Goal: Information Seeking & Learning: Learn about a topic

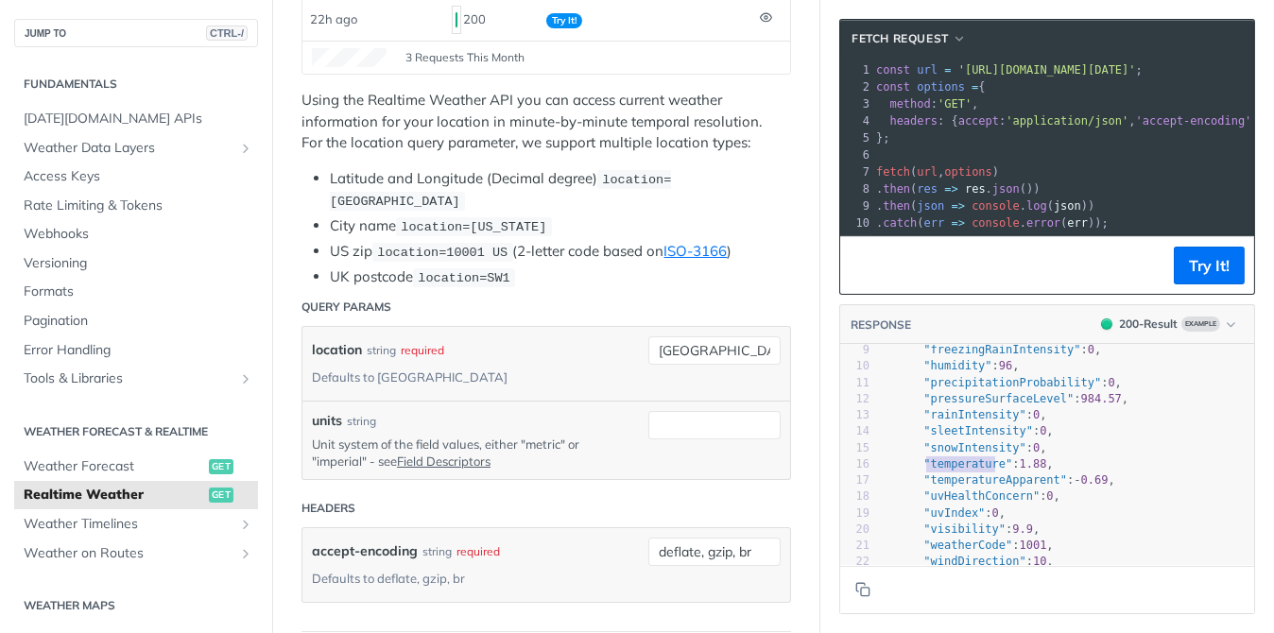
drag, startPoint x: 914, startPoint y: 477, endPoint x: 985, endPoint y: 471, distance: 71.1
click at [985, 471] on span ""temperature"" at bounding box center [968, 464] width 89 height 13
type textarea "temperature""
click at [930, 471] on span ""temperature"" at bounding box center [968, 464] width 89 height 13
type textarea "temperature"
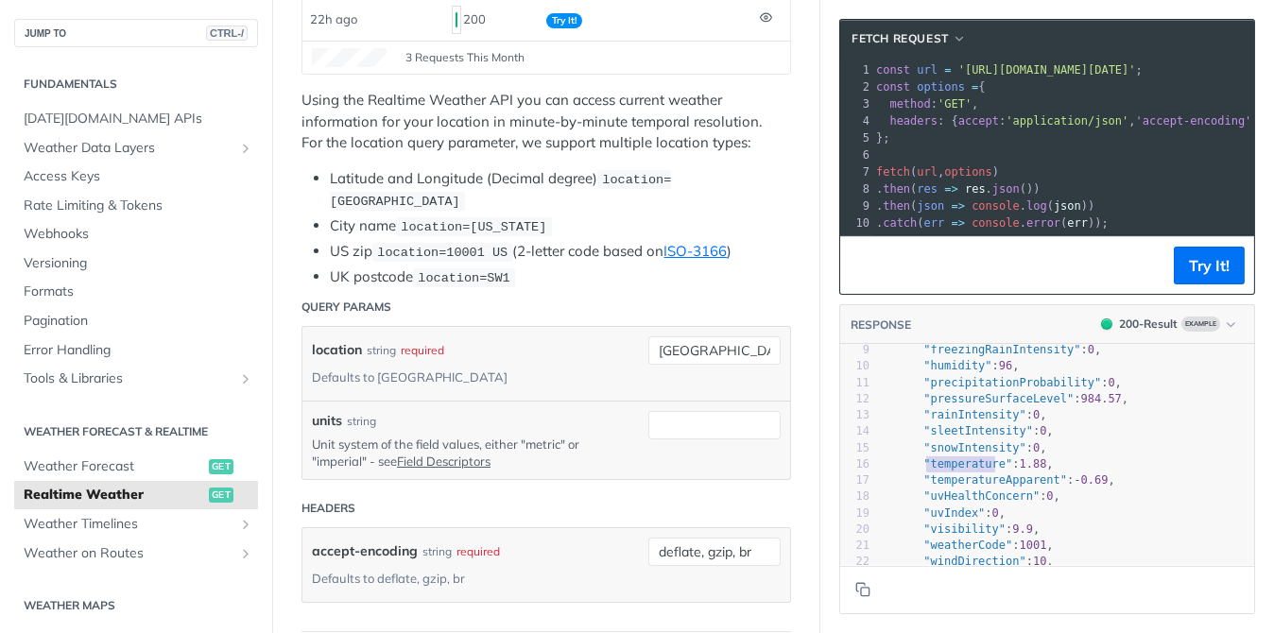
drag, startPoint x: 913, startPoint y: 476, endPoint x: 981, endPoint y: 479, distance: 68.2
click at [981, 471] on span ""temperature"" at bounding box center [968, 464] width 89 height 13
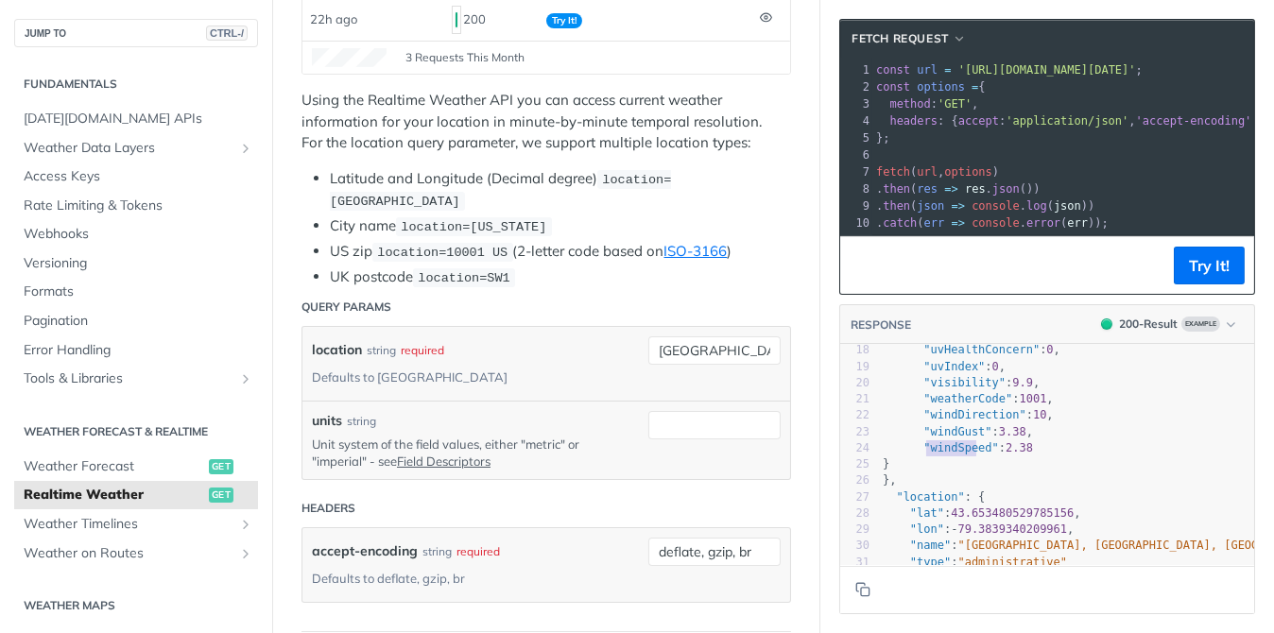
type textarea "windSpeed"
drag, startPoint x: 912, startPoint y: 461, endPoint x: 967, endPoint y: 461, distance: 54.8
click at [967, 455] on span ""windSpeed"" at bounding box center [961, 448] width 75 height 13
type textarea "windDirection"
drag, startPoint x: 911, startPoint y: 425, endPoint x: 1000, endPoint y: 424, distance: 88.9
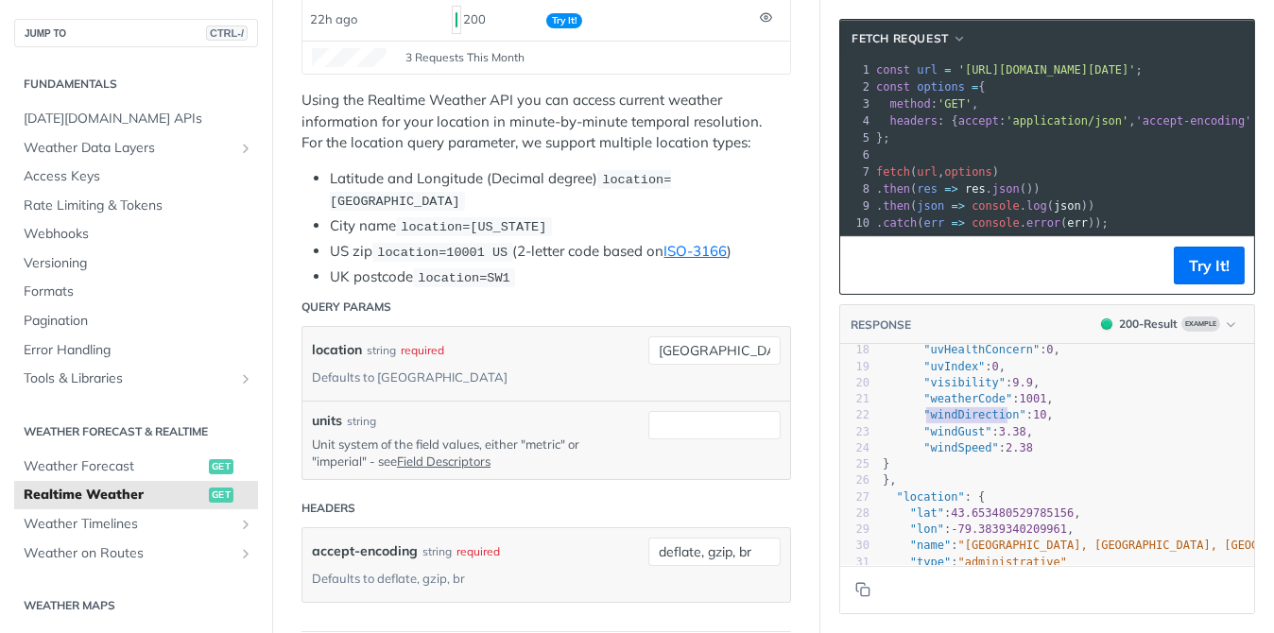
click at [993, 422] on span ""windDirection"" at bounding box center [975, 414] width 102 height 13
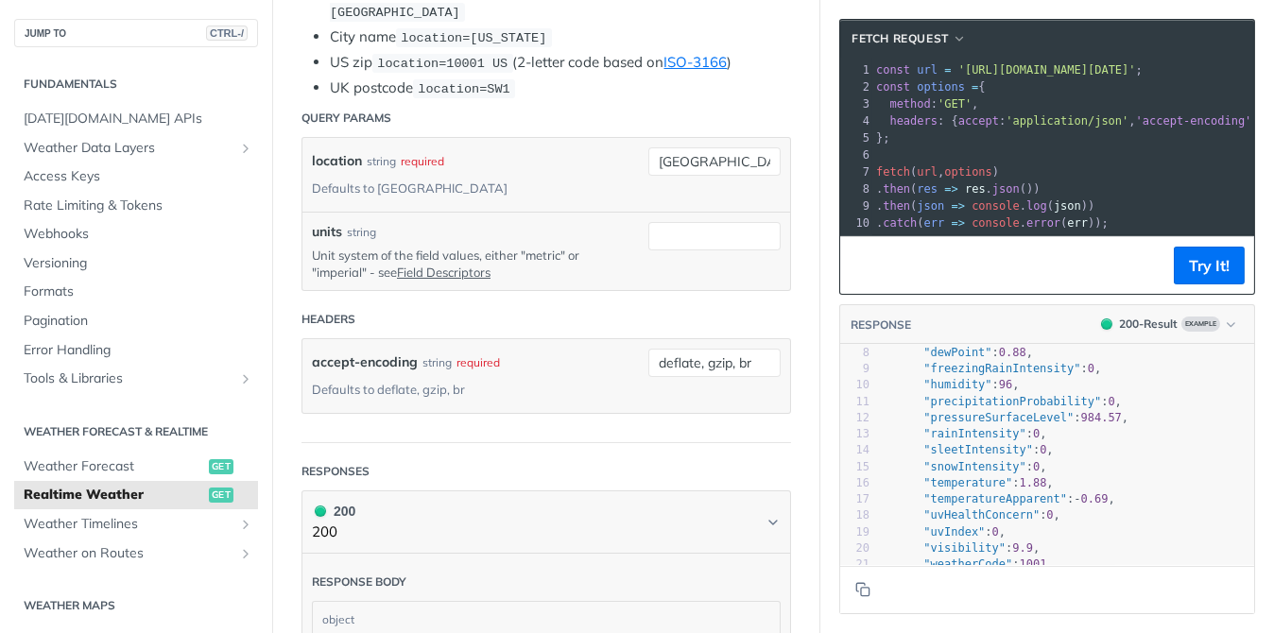
scroll to position [95, 0]
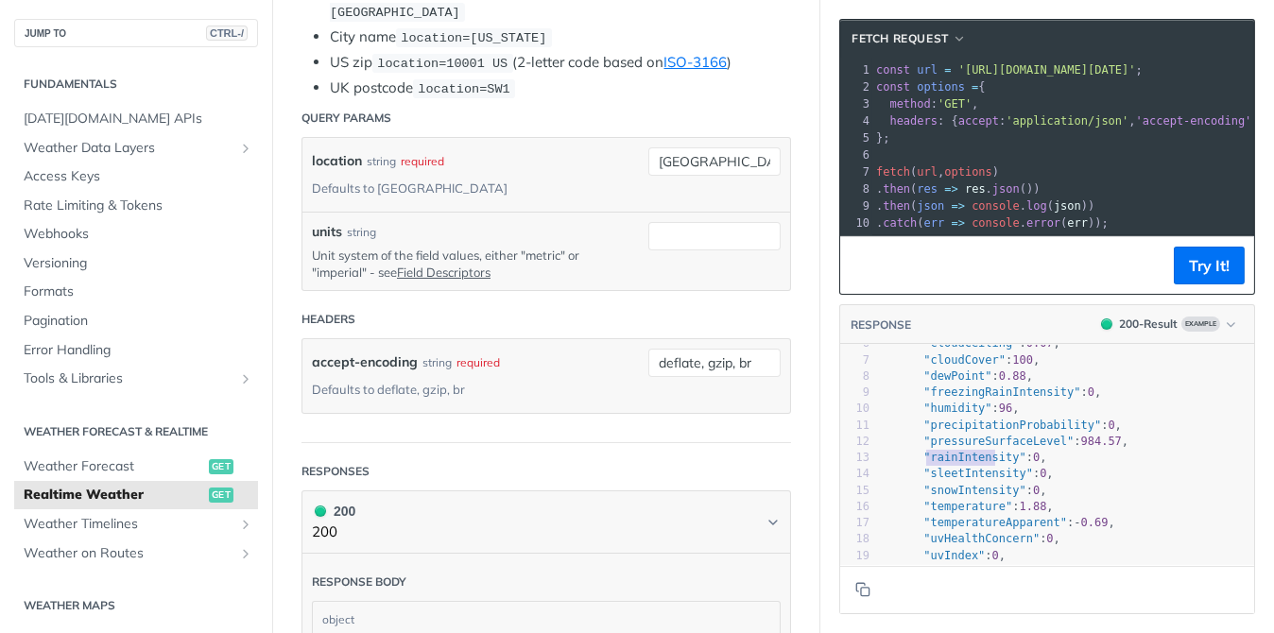
type textarea "rainIntensity"
drag, startPoint x: 914, startPoint y: 473, endPoint x: 992, endPoint y: 469, distance: 77.6
click at [992, 464] on span ""rainIntensity"" at bounding box center [975, 457] width 102 height 13
type textarea "humidity"
drag, startPoint x: 911, startPoint y: 423, endPoint x: 961, endPoint y: 423, distance: 49.2
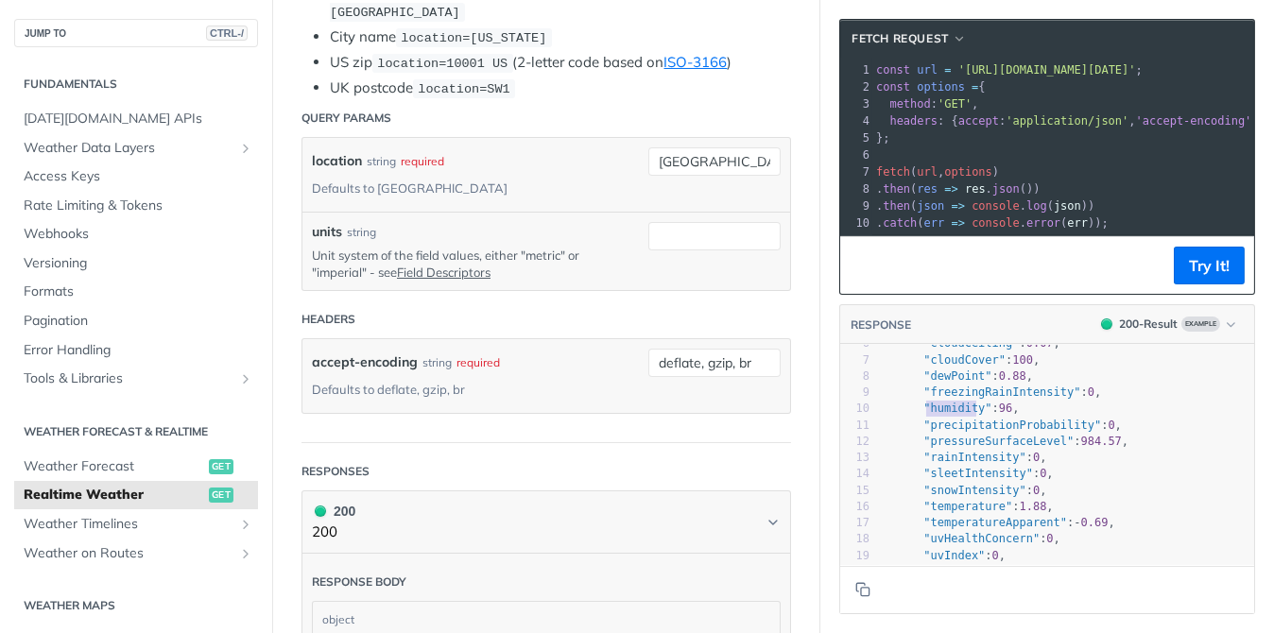
click at [961, 415] on span ""humidity"" at bounding box center [958, 408] width 68 height 13
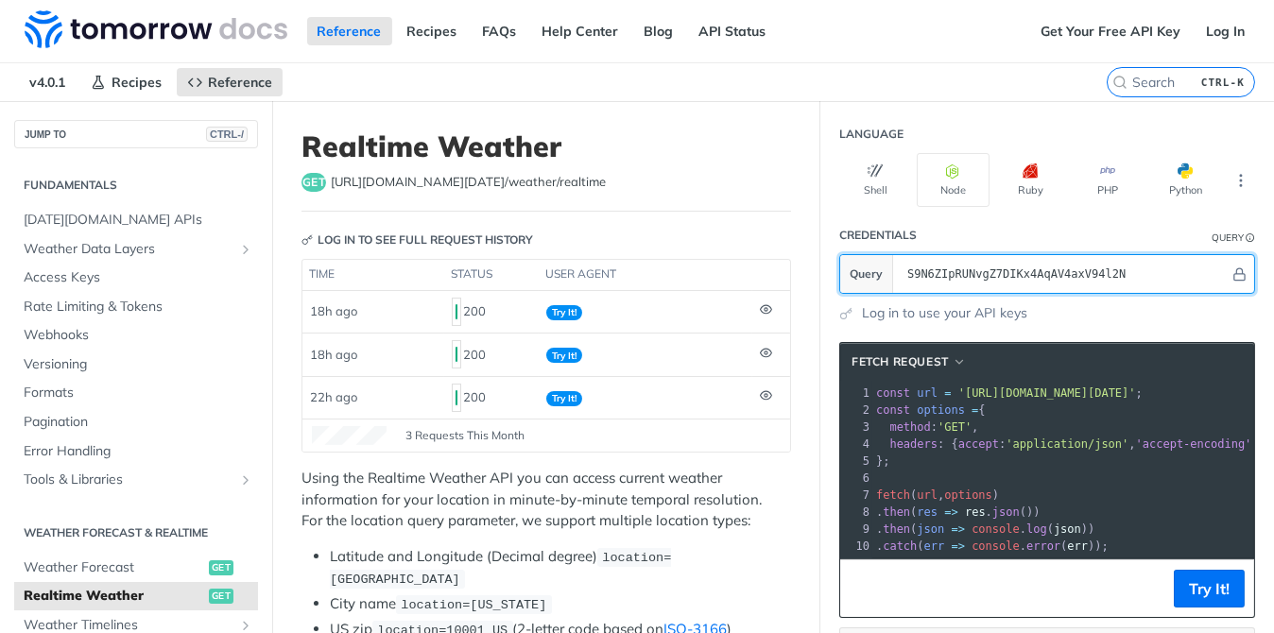
drag, startPoint x: 1187, startPoint y: 269, endPoint x: 878, endPoint y: 283, distance: 309.5
click at [878, 283] on section "Query S9N6ZIpRUNvgZ7DIKx4AqAV4axV94l2N" at bounding box center [1048, 274] width 416 height 40
